Goal: Task Accomplishment & Management: Use online tool/utility

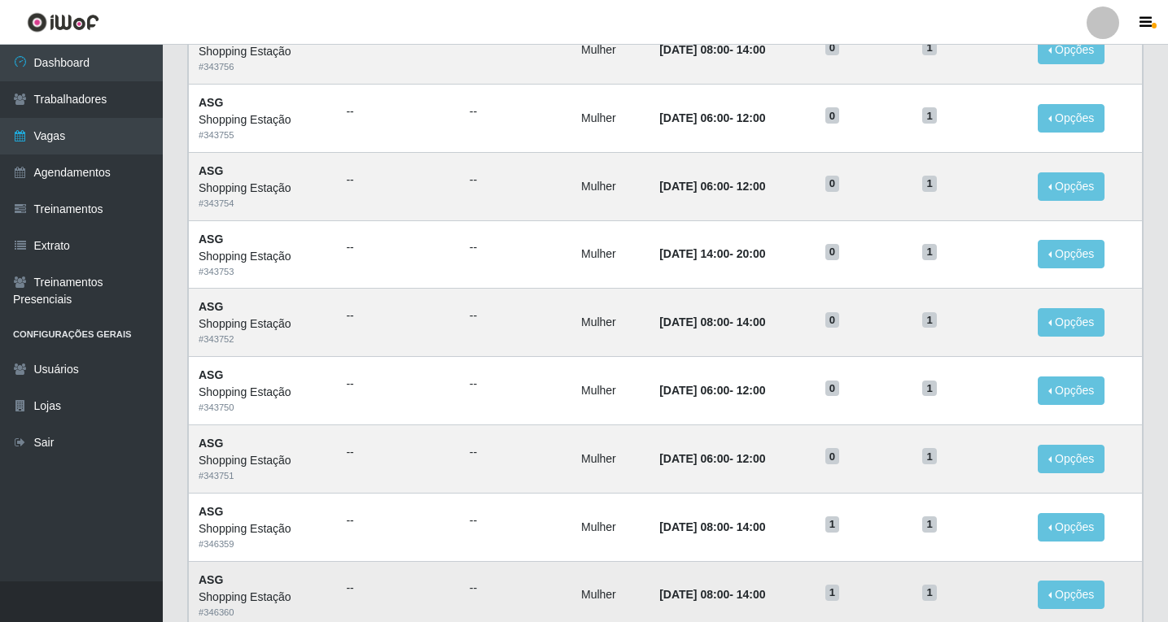
scroll to position [757, 0]
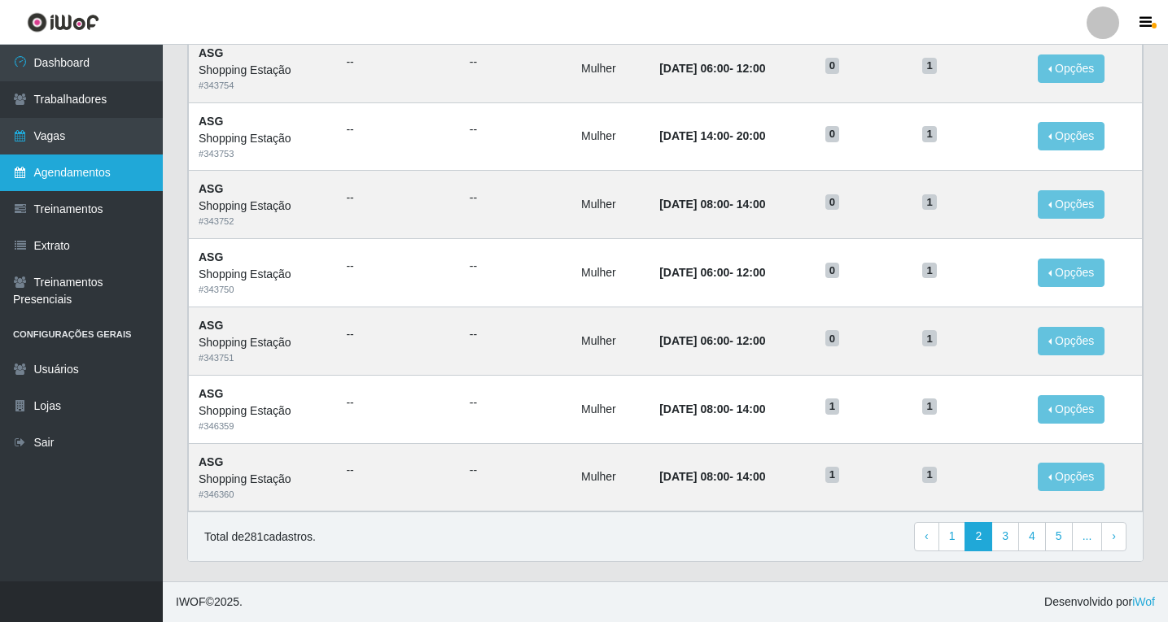
click at [99, 167] on link "Agendamentos" at bounding box center [81, 173] width 163 height 37
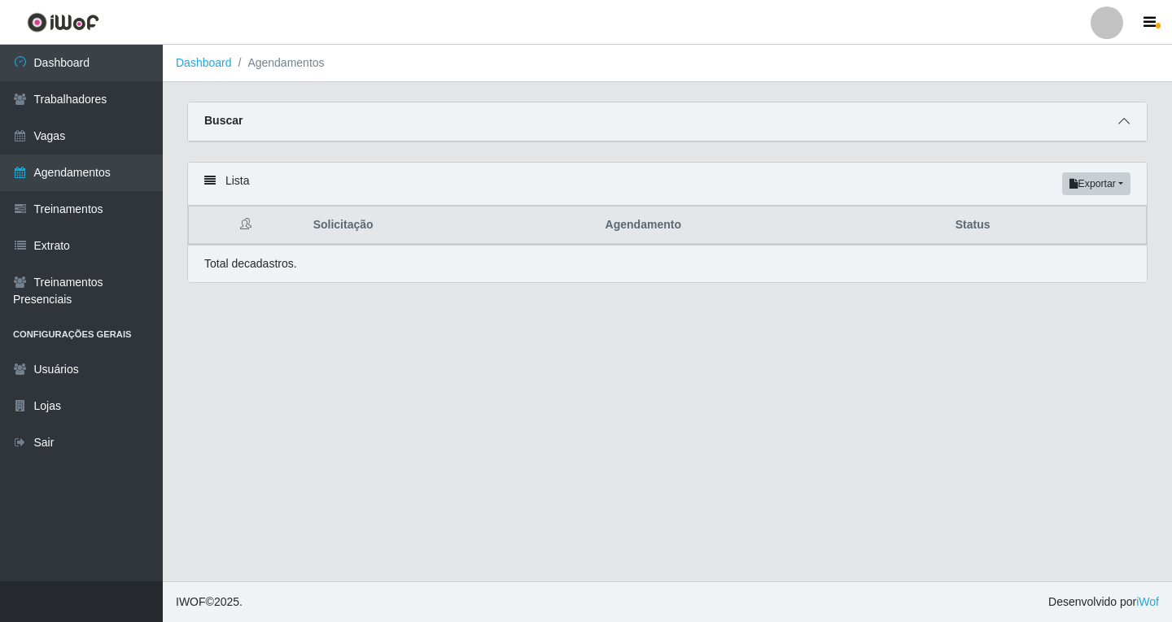
click at [1125, 124] on icon at bounding box center [1123, 121] width 11 height 11
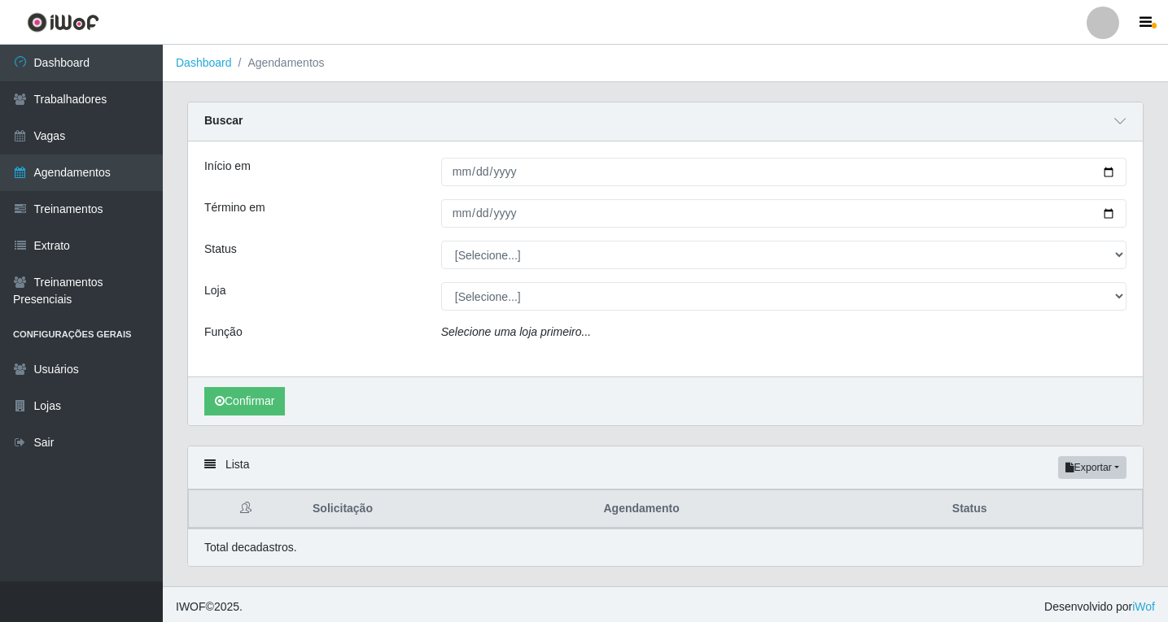
click at [468, 334] on icon "Selecione uma loja primeiro..." at bounding box center [516, 331] width 150 height 13
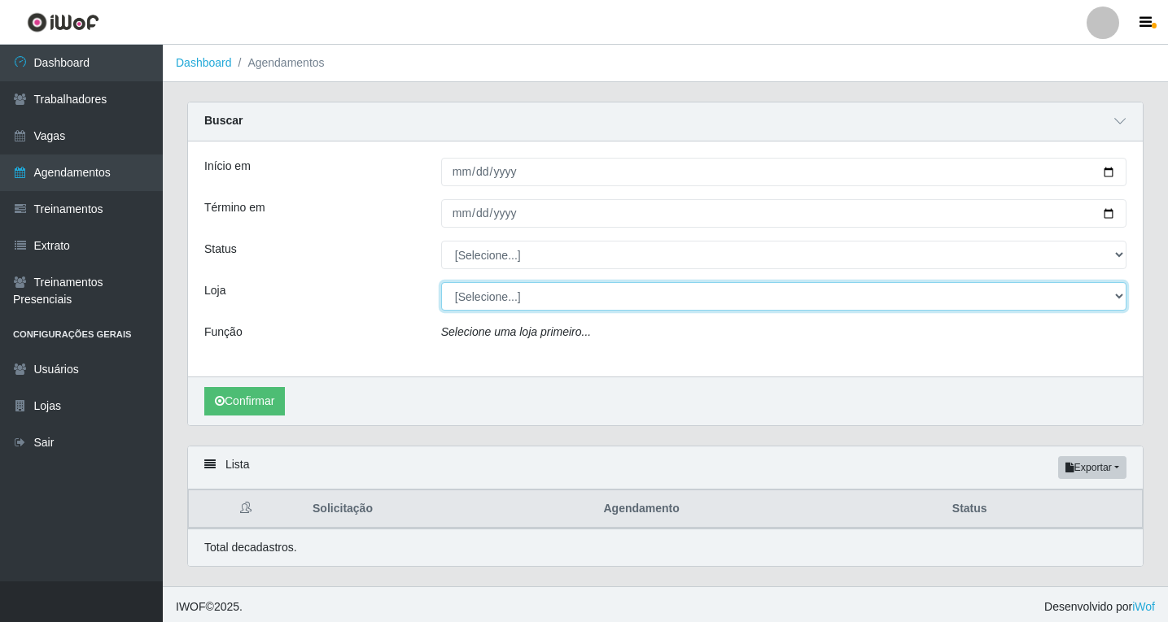
click at [483, 294] on select "[Selecione...] Shopping Estação" at bounding box center [783, 296] width 685 height 28
select select "447"
click at [441, 283] on select "[Selecione...] Shopping Estação" at bounding box center [783, 296] width 685 height 28
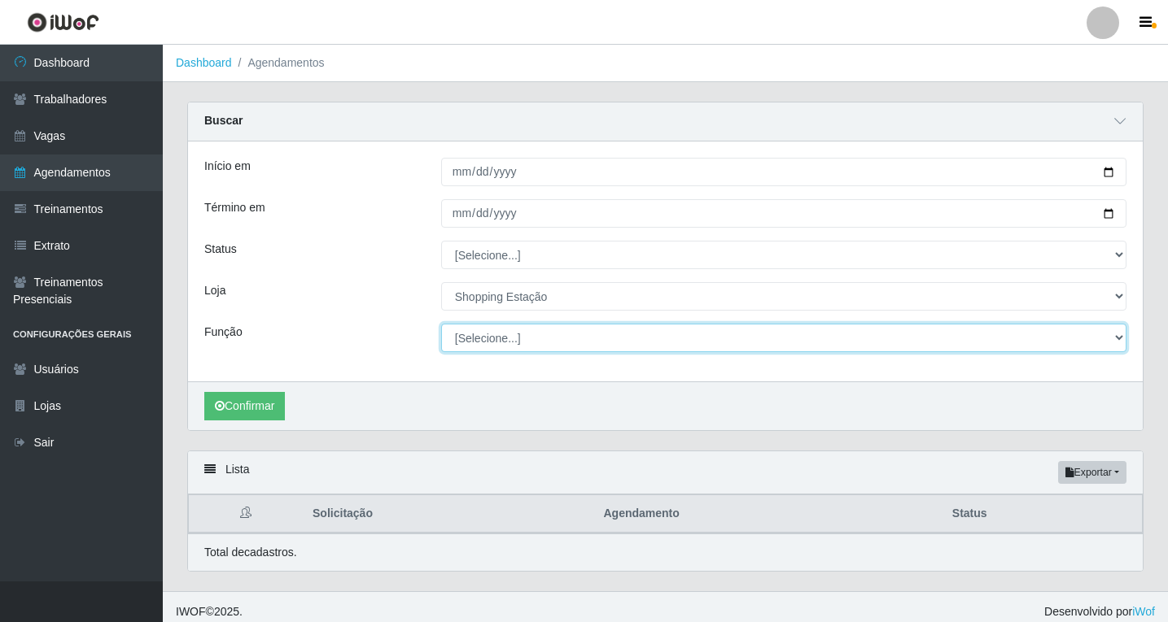
click at [478, 339] on select "[Selecione...] ASG ASG + ASG ++ Operador de Caixa Operador de Caixa + Operador …" at bounding box center [783, 338] width 685 height 28
select select "16"
click at [441, 325] on select "[Selecione...] ASG ASG + ASG ++ Operador de Caixa Operador de Caixa + Operador …" at bounding box center [783, 338] width 685 height 28
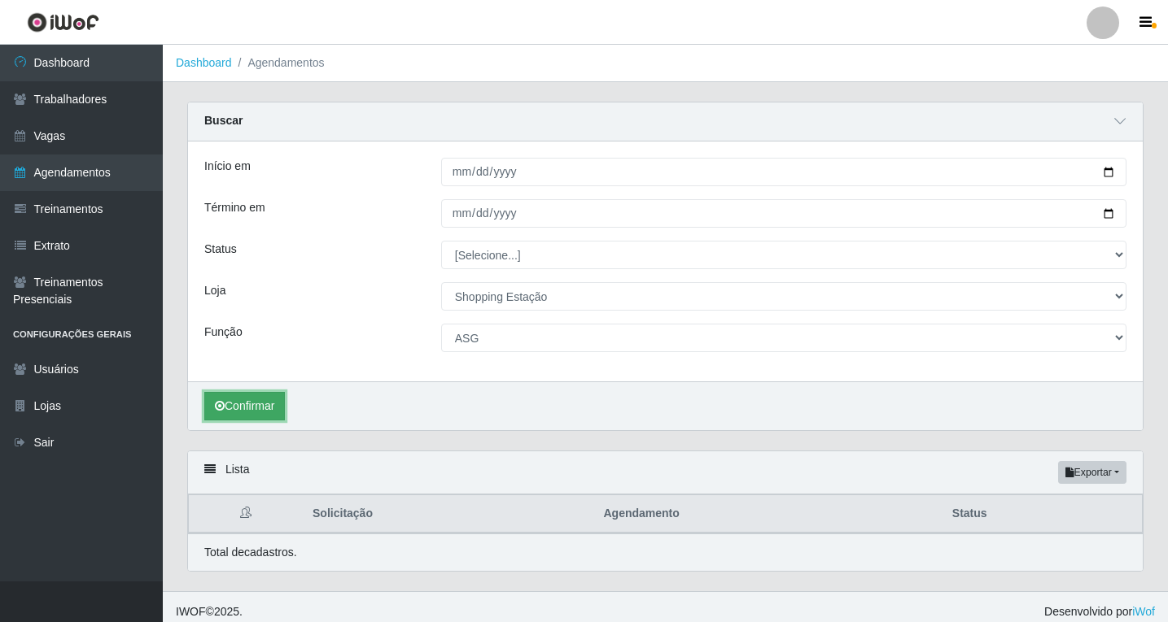
click at [264, 408] on button "Confirmar" at bounding box center [244, 406] width 81 height 28
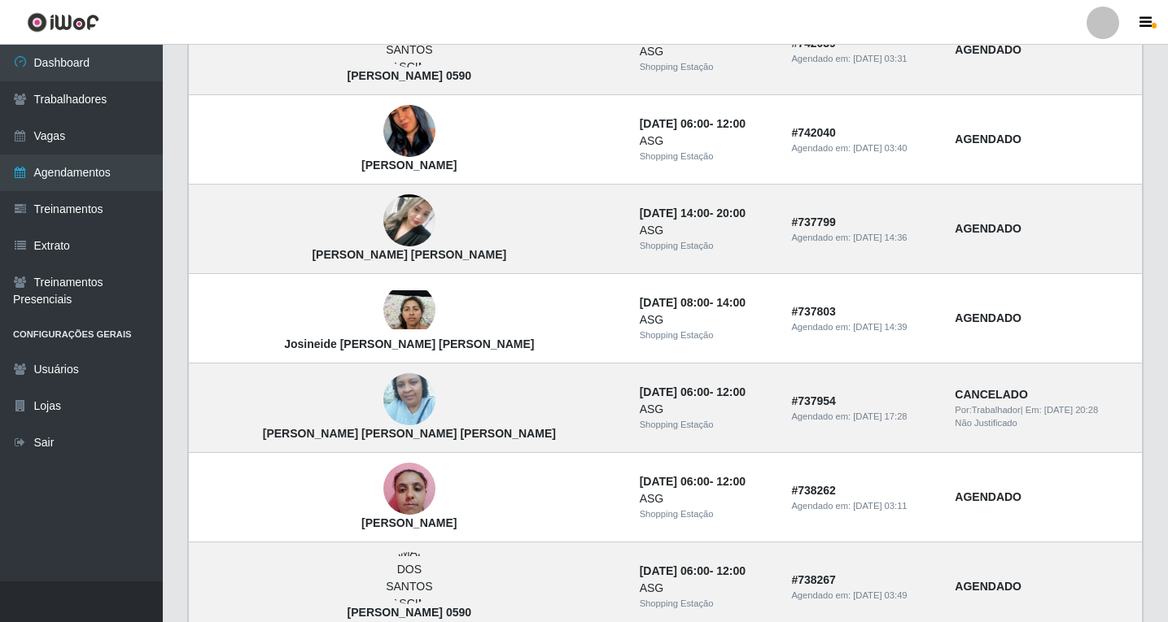
scroll to position [1365, 0]
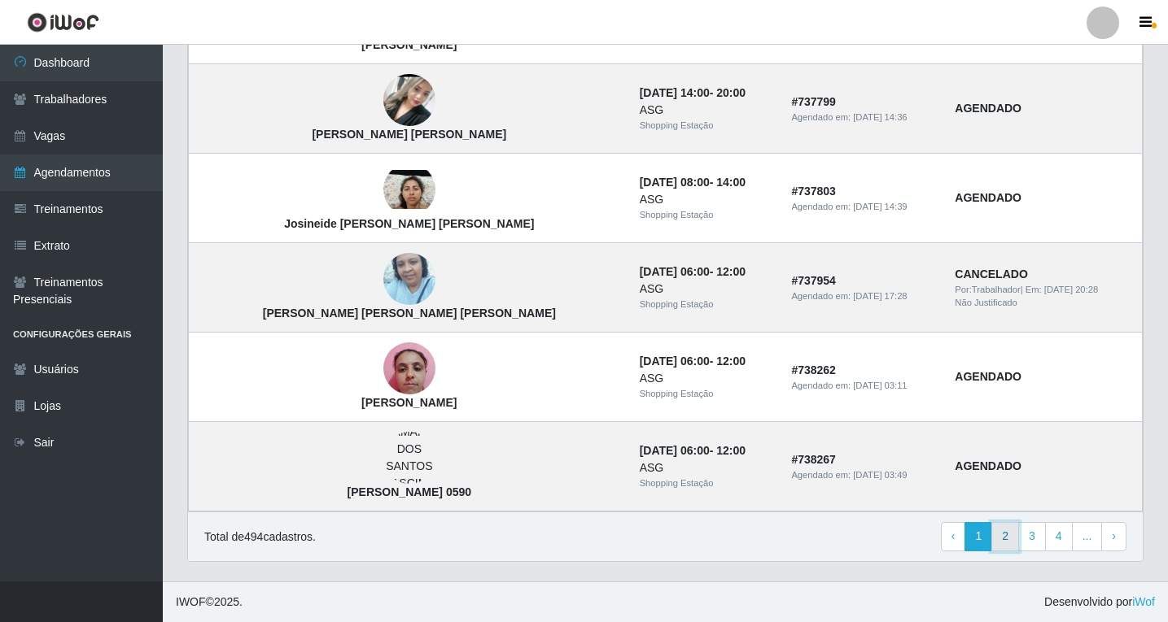
click at [1008, 543] on link "2" at bounding box center [1005, 536] width 28 height 29
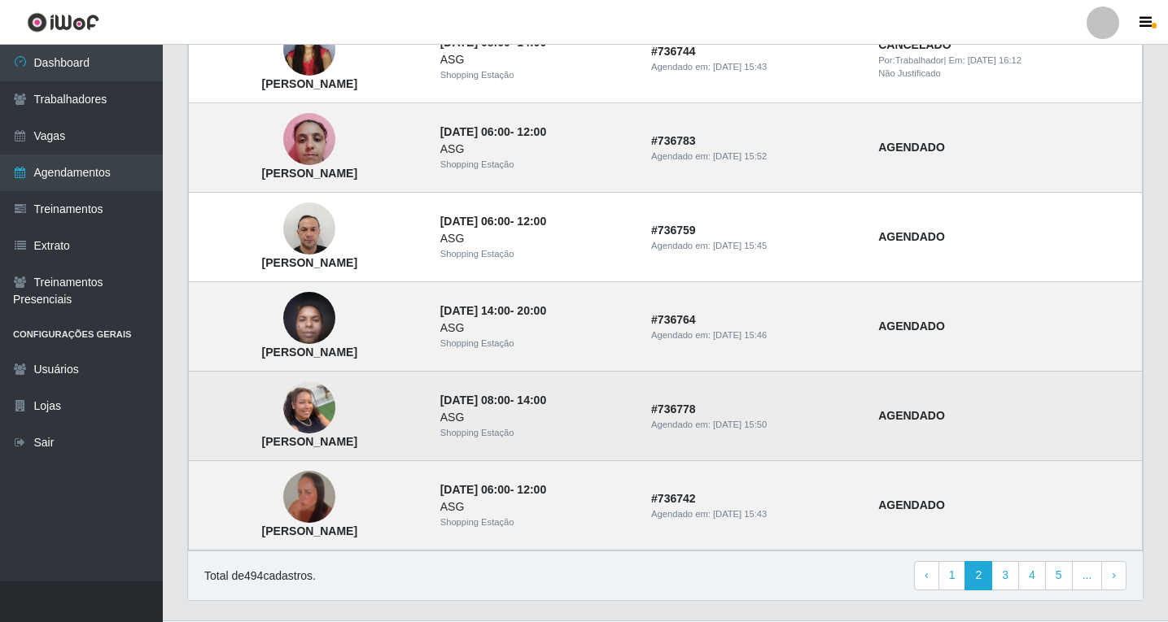
scroll to position [1077, 0]
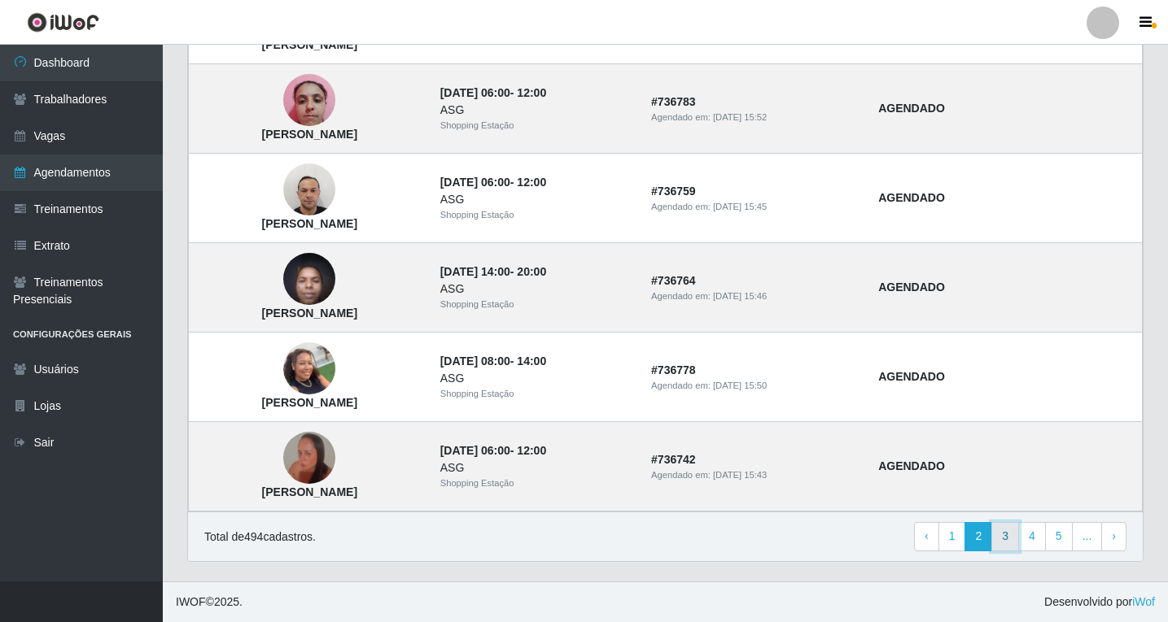
click at [1011, 542] on link "3" at bounding box center [1005, 536] width 28 height 29
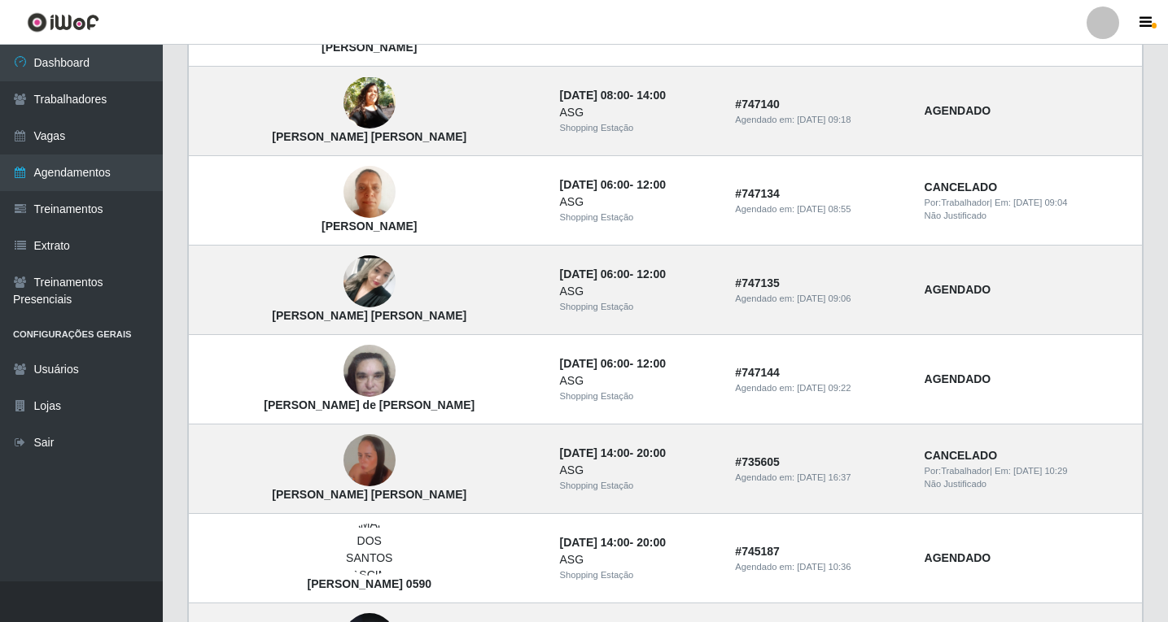
scroll to position [895, 0]
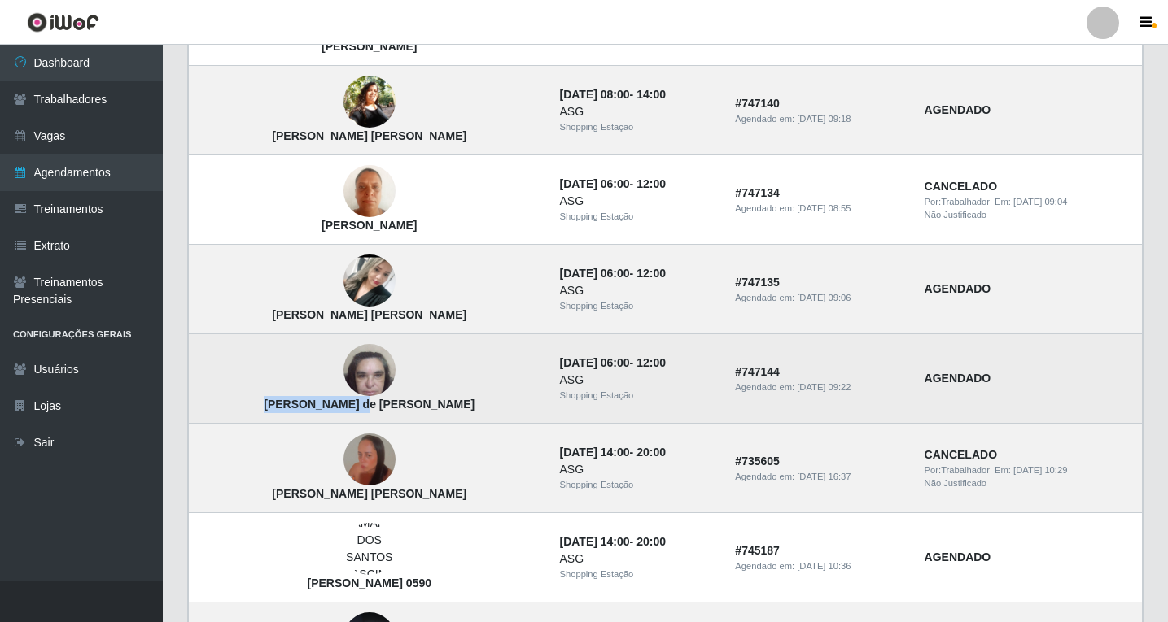
drag, startPoint x: 257, startPoint y: 404, endPoint x: 334, endPoint y: 407, distance: 76.5
click at [334, 407] on strong "[PERSON_NAME]" at bounding box center [369, 404] width 211 height 13
copy strong "Elayne Cristina"
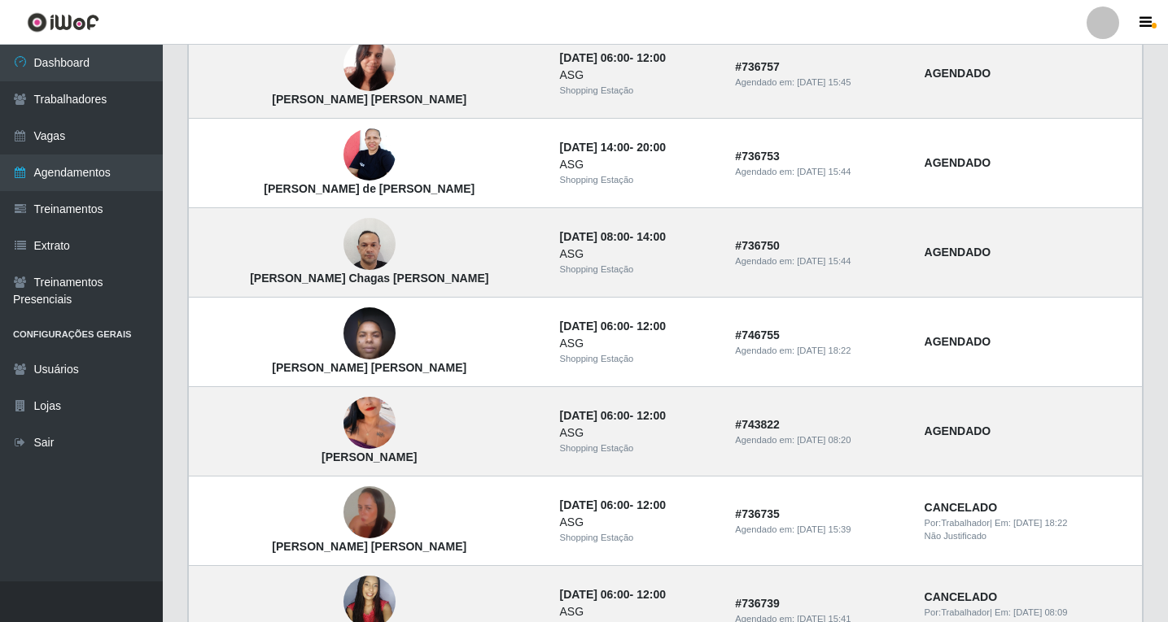
scroll to position [244, 0]
